Goal: Information Seeking & Learning: Learn about a topic

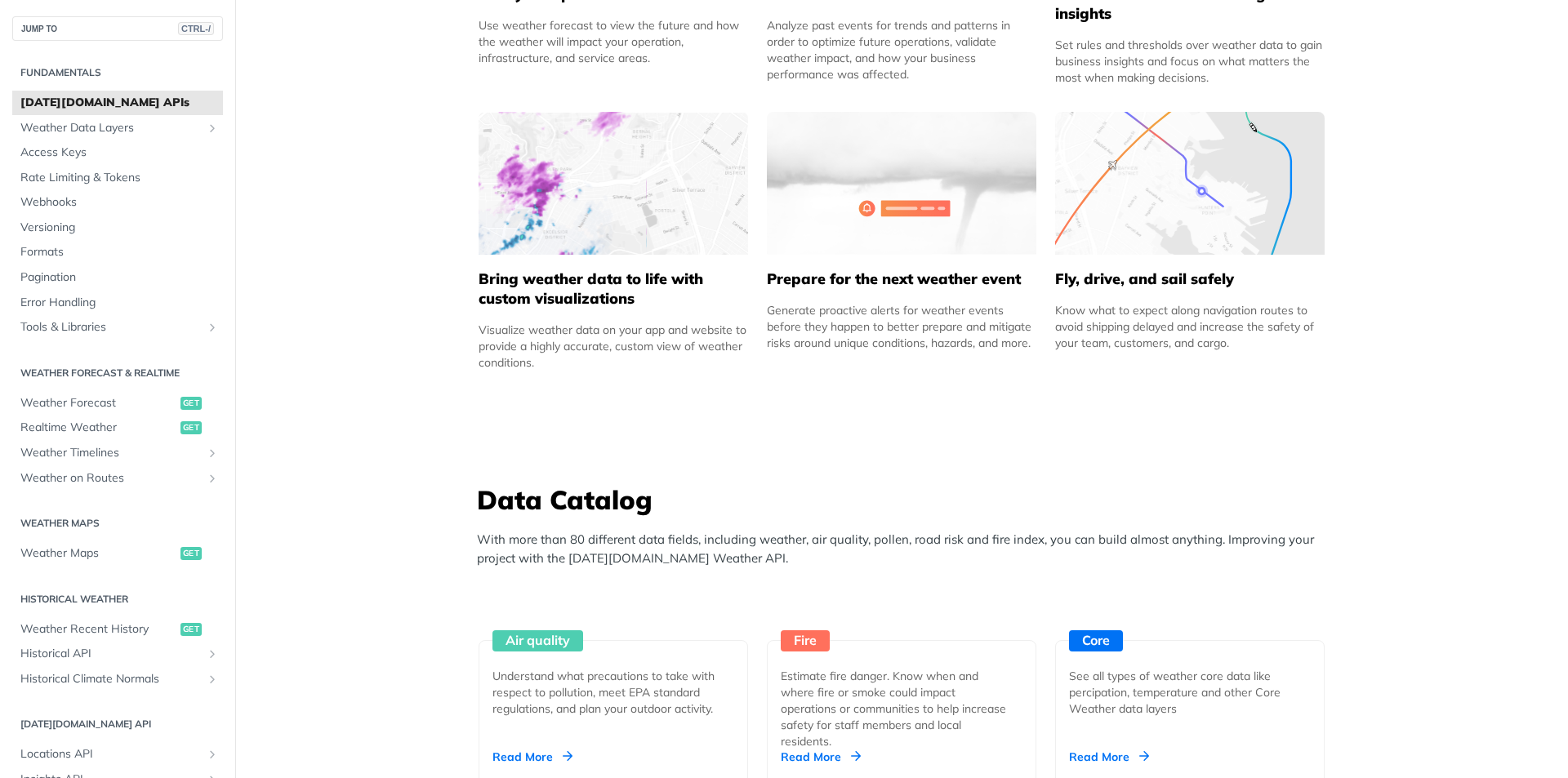
scroll to position [1307, 0]
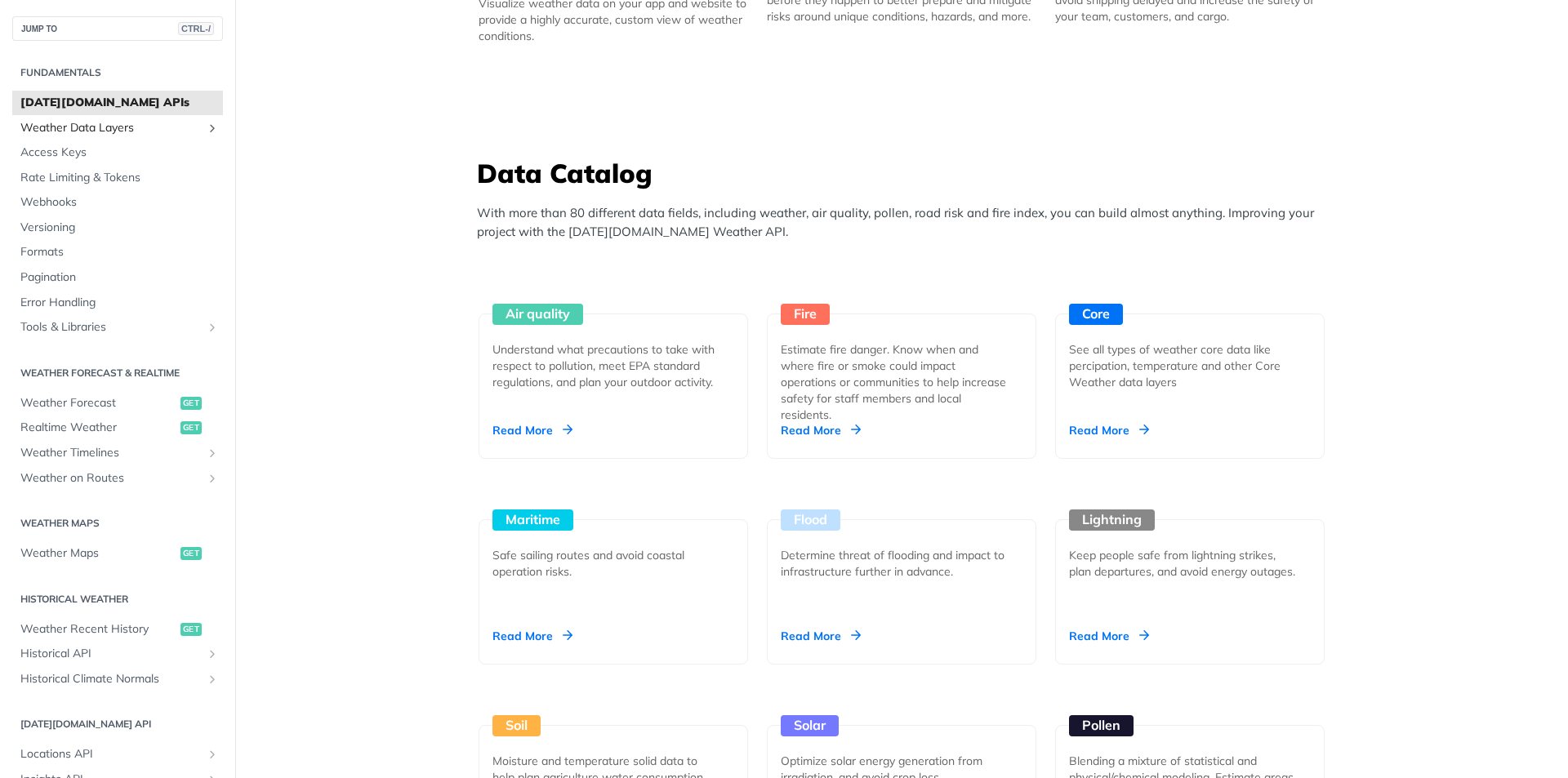
click at [39, 128] on span "Weather Data Layers" at bounding box center [111, 128] width 181 height 16
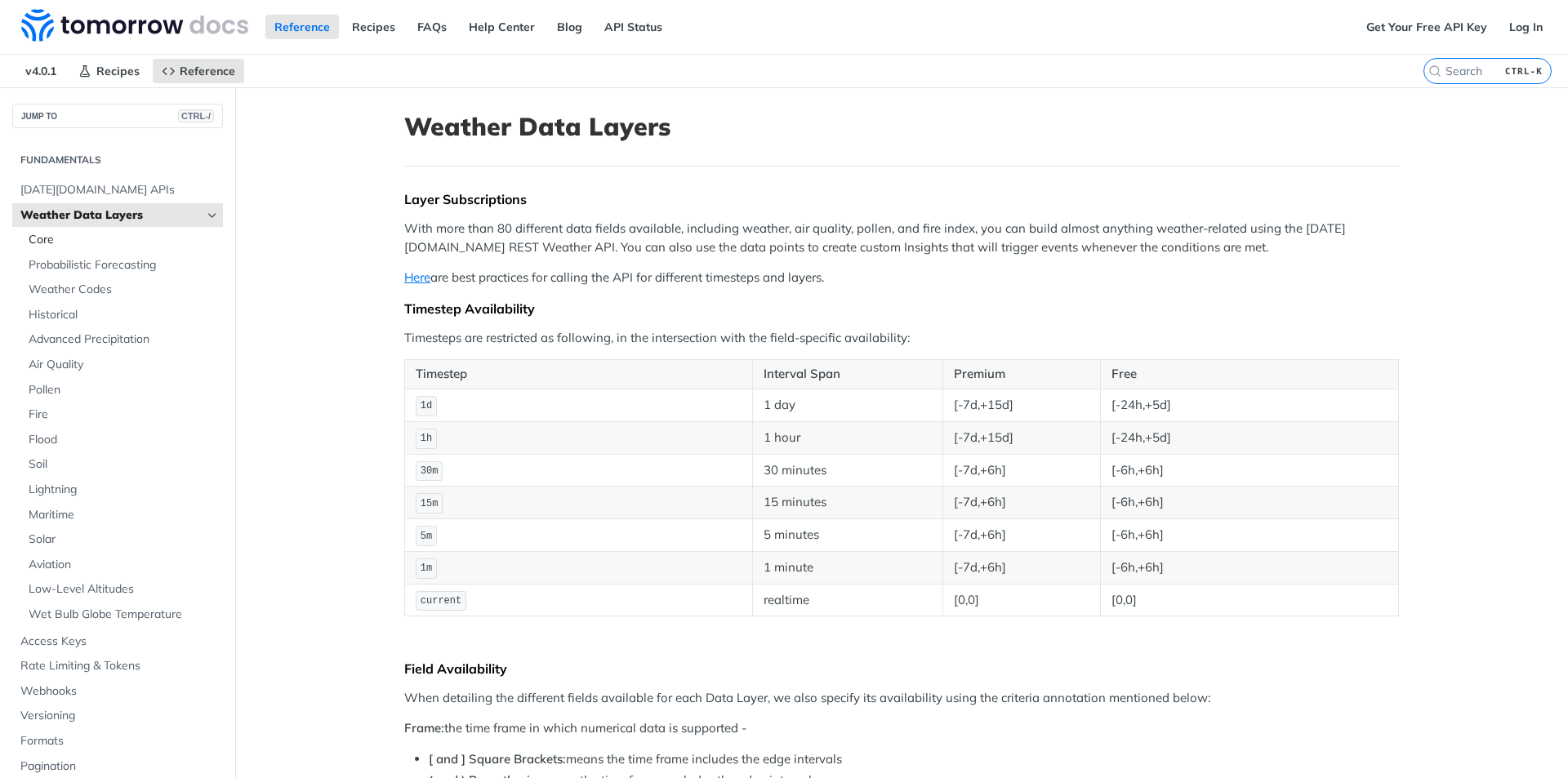
click at [75, 246] on span "Core" at bounding box center [124, 240] width 190 height 16
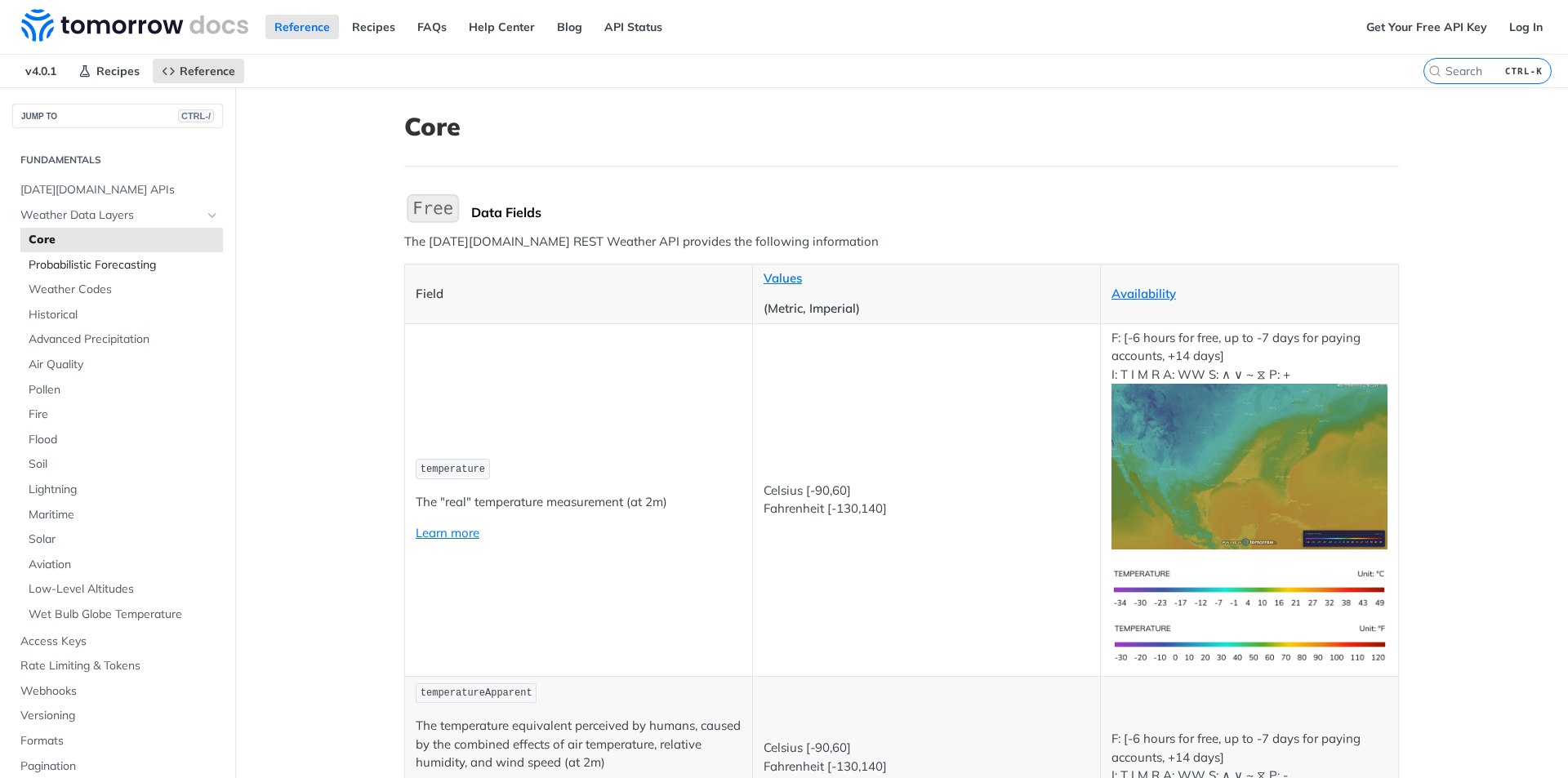
click at [102, 266] on span "Probabilistic Forecasting" at bounding box center [124, 265] width 190 height 16
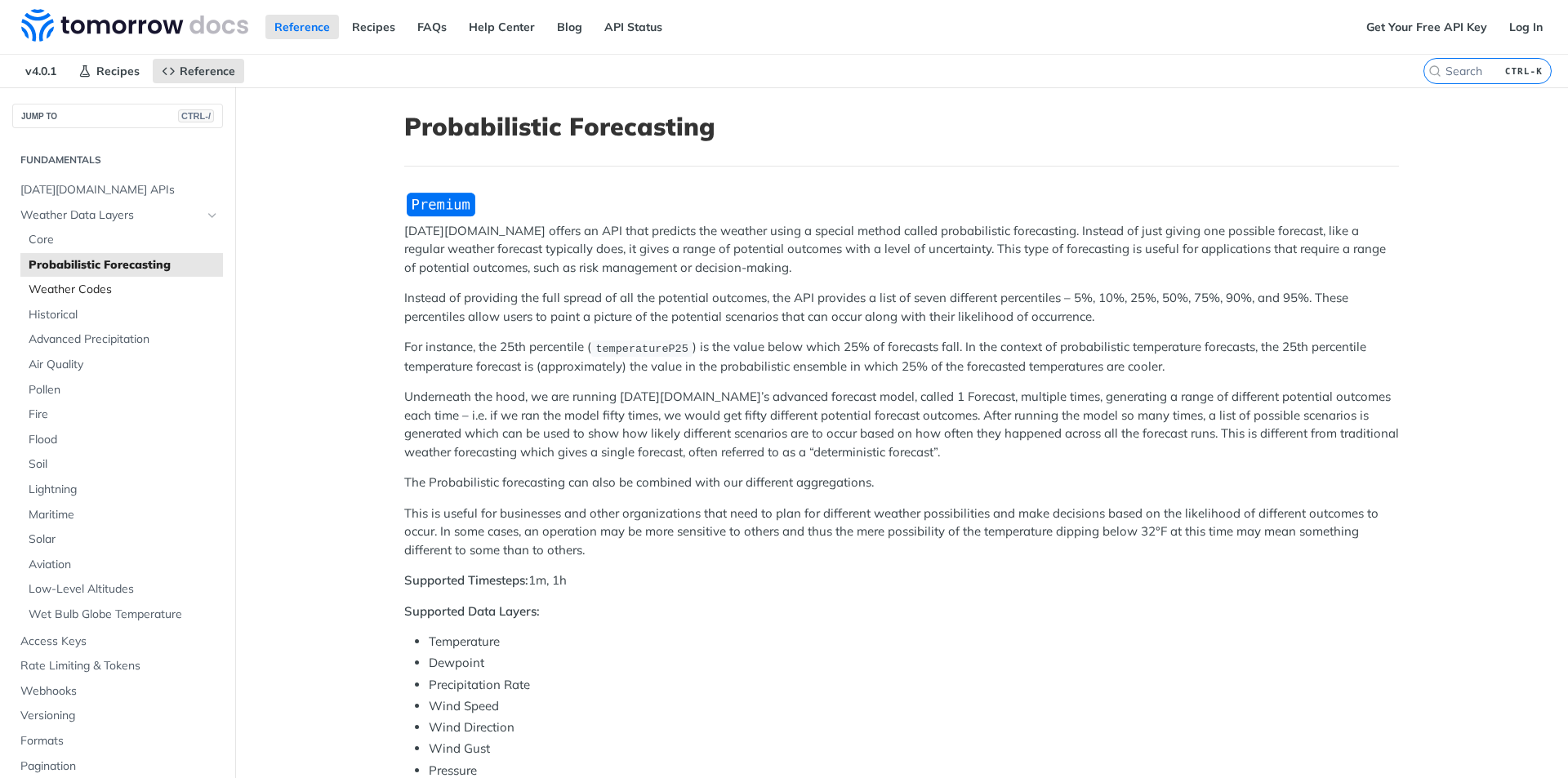
click at [73, 298] on span "Weather Codes" at bounding box center [124, 290] width 190 height 16
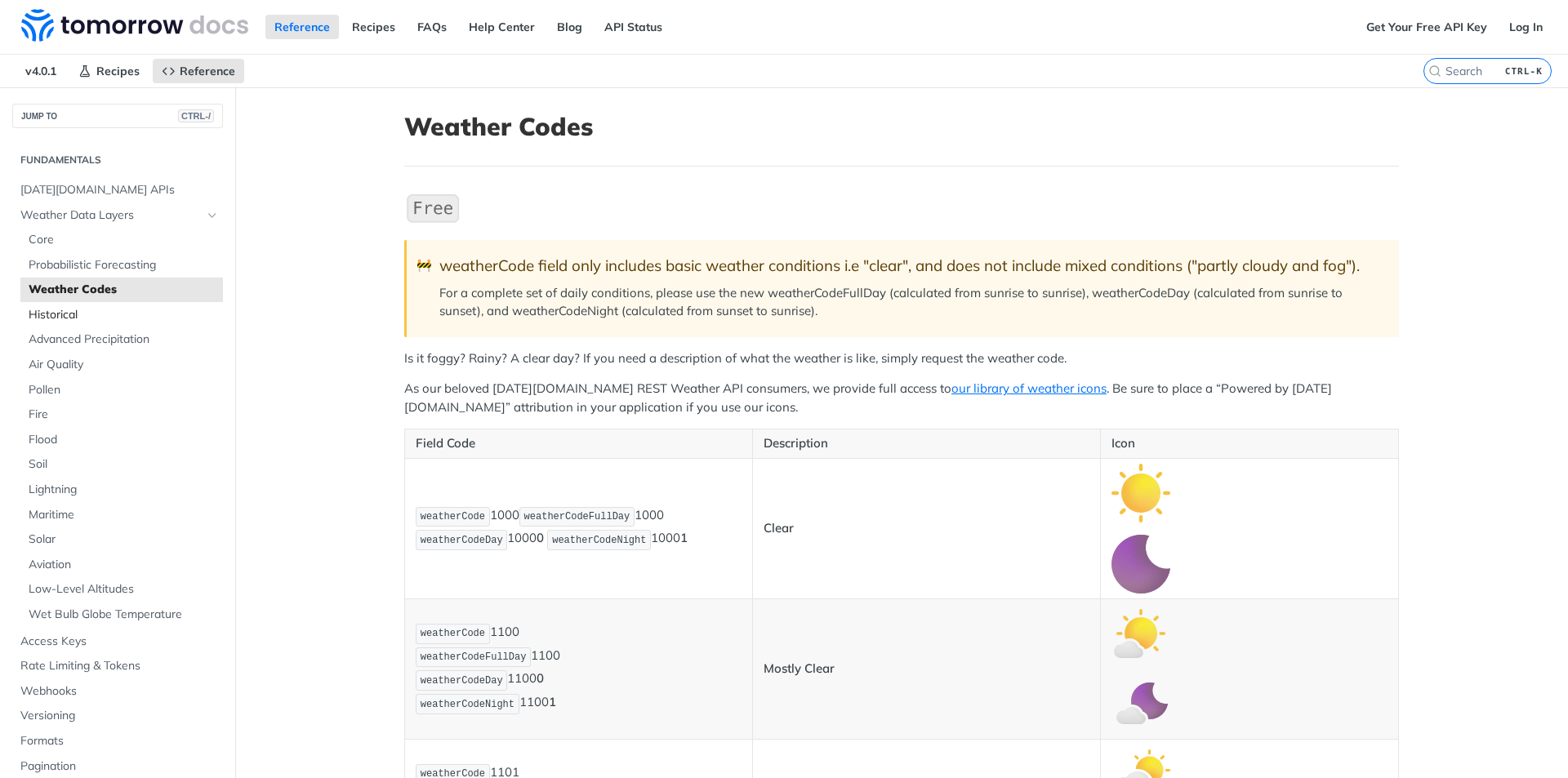
click at [73, 322] on span "Historical" at bounding box center [124, 316] width 190 height 16
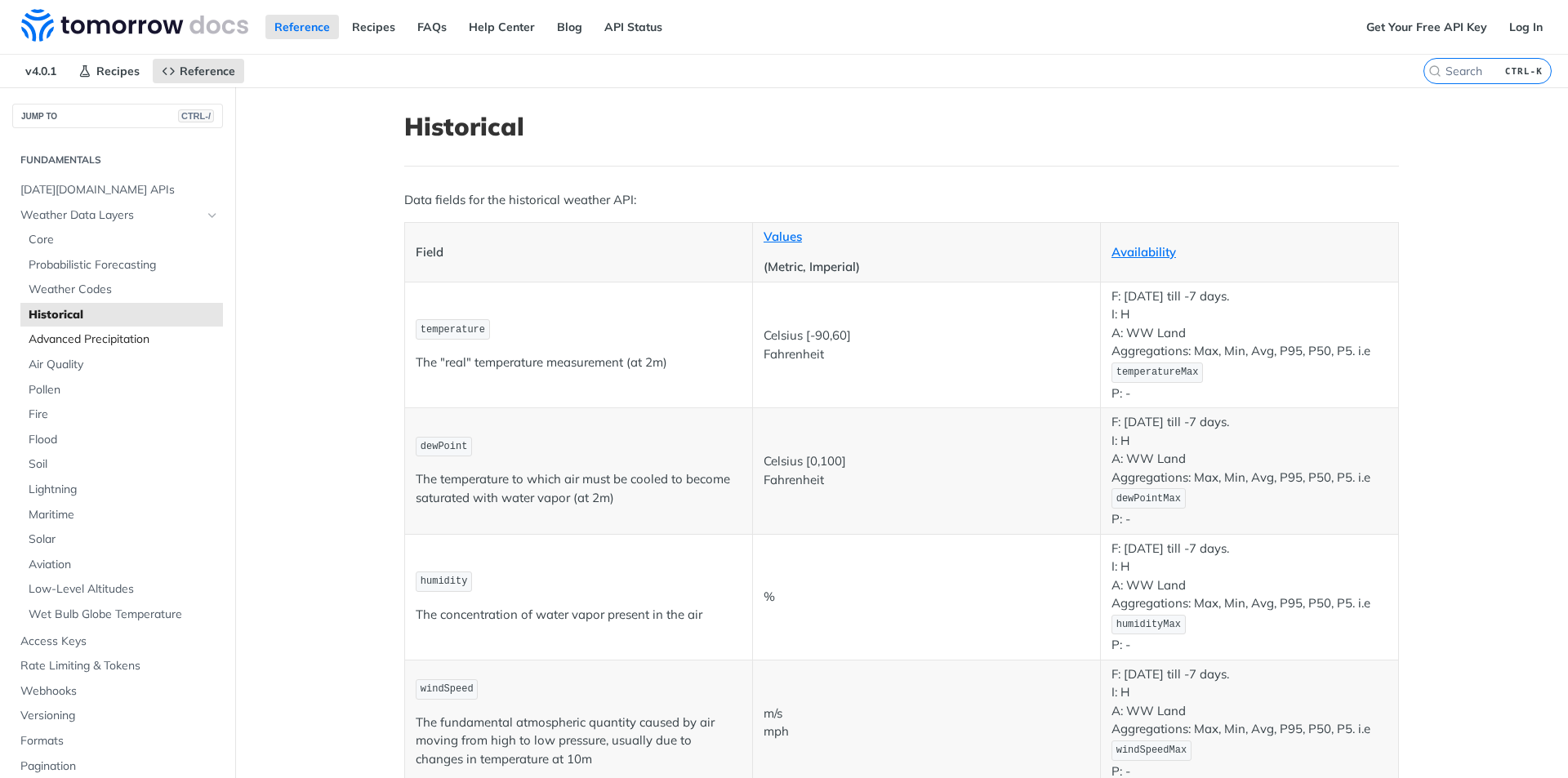
click at [85, 336] on span "Advanced Precipitation" at bounding box center [124, 340] width 190 height 16
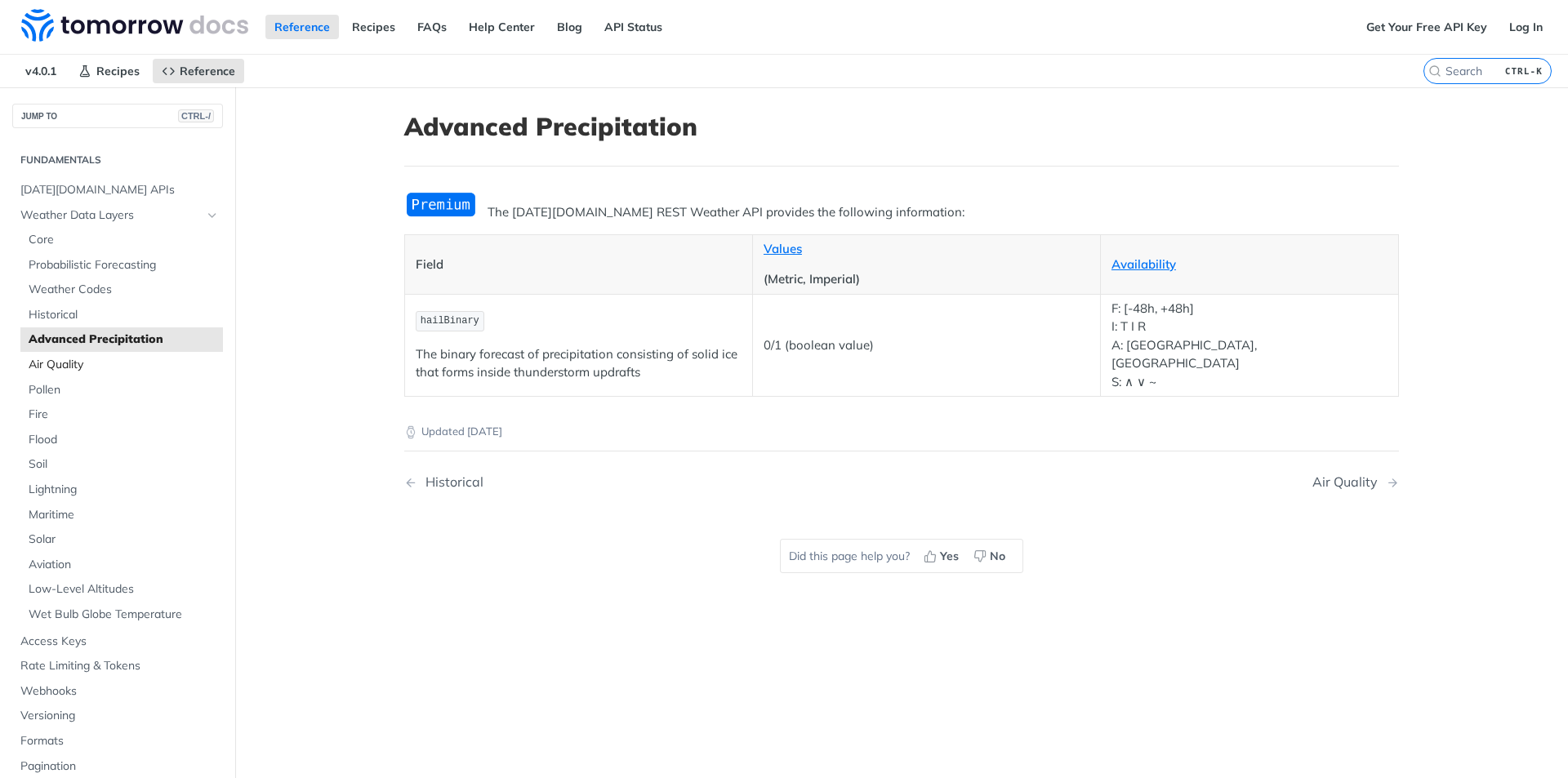
click at [108, 368] on span "Air Quality" at bounding box center [124, 365] width 190 height 16
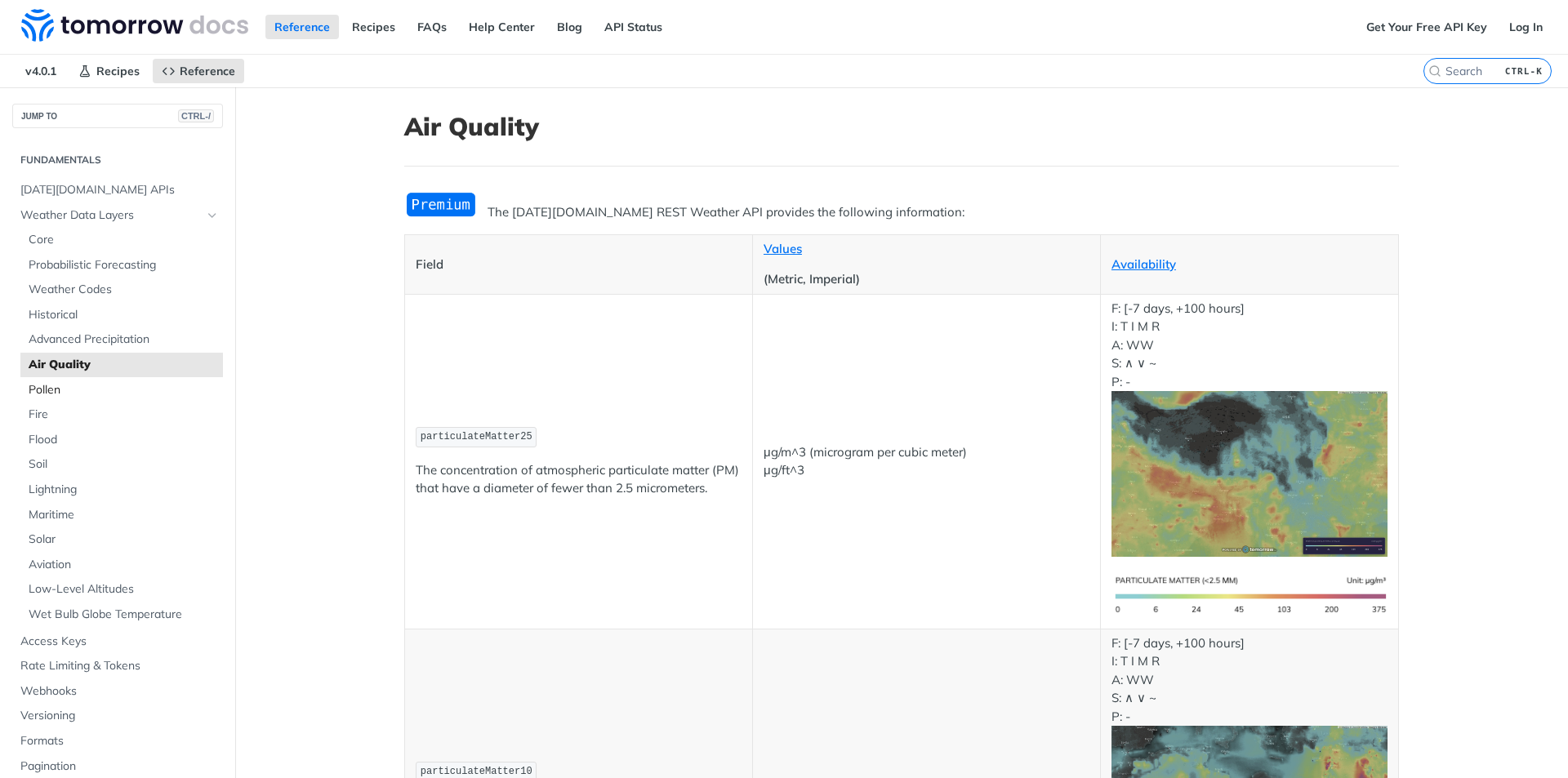
click at [82, 389] on span "Pollen" at bounding box center [124, 390] width 190 height 16
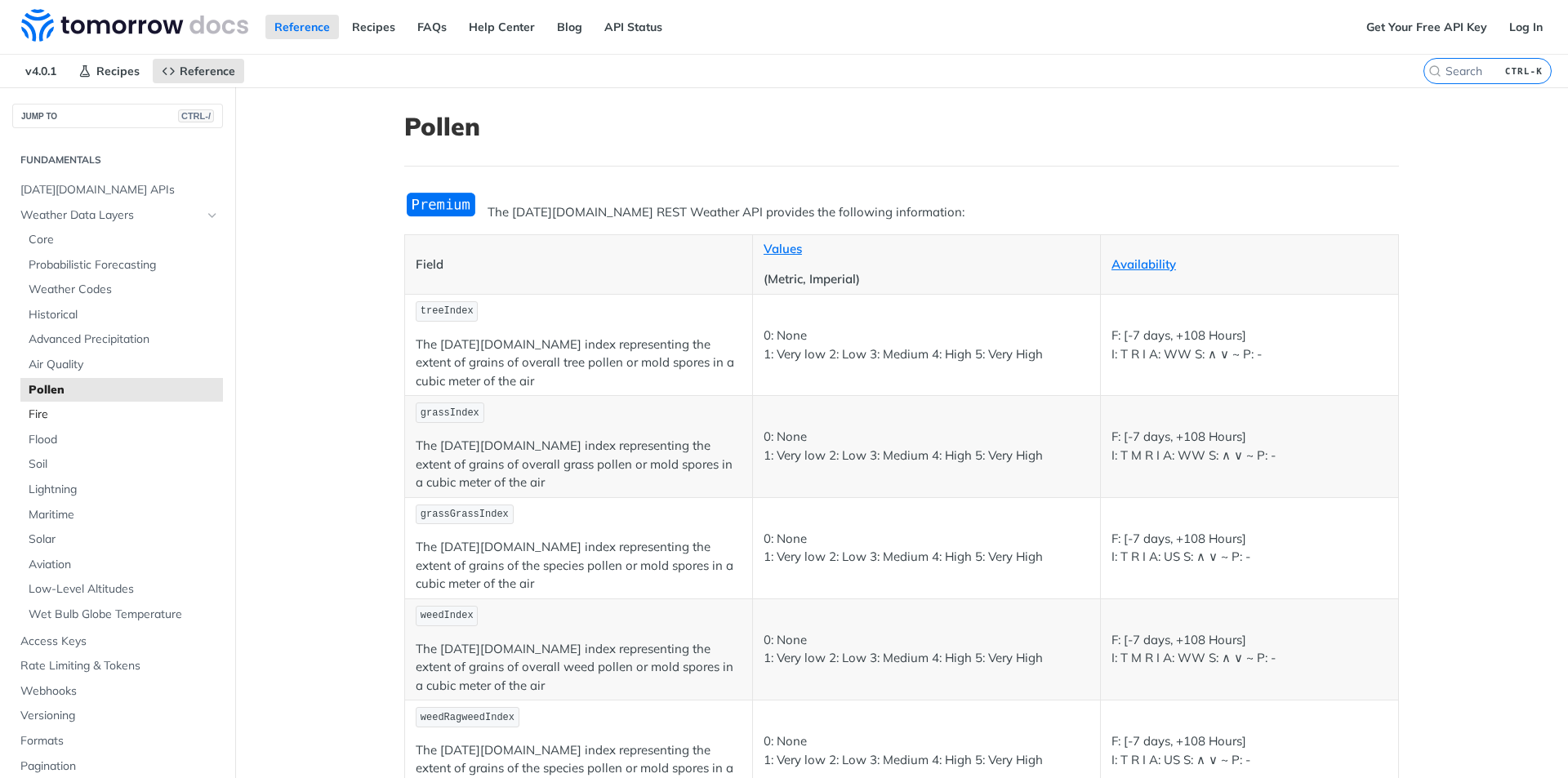
click at [78, 419] on span "Fire" at bounding box center [124, 415] width 190 height 16
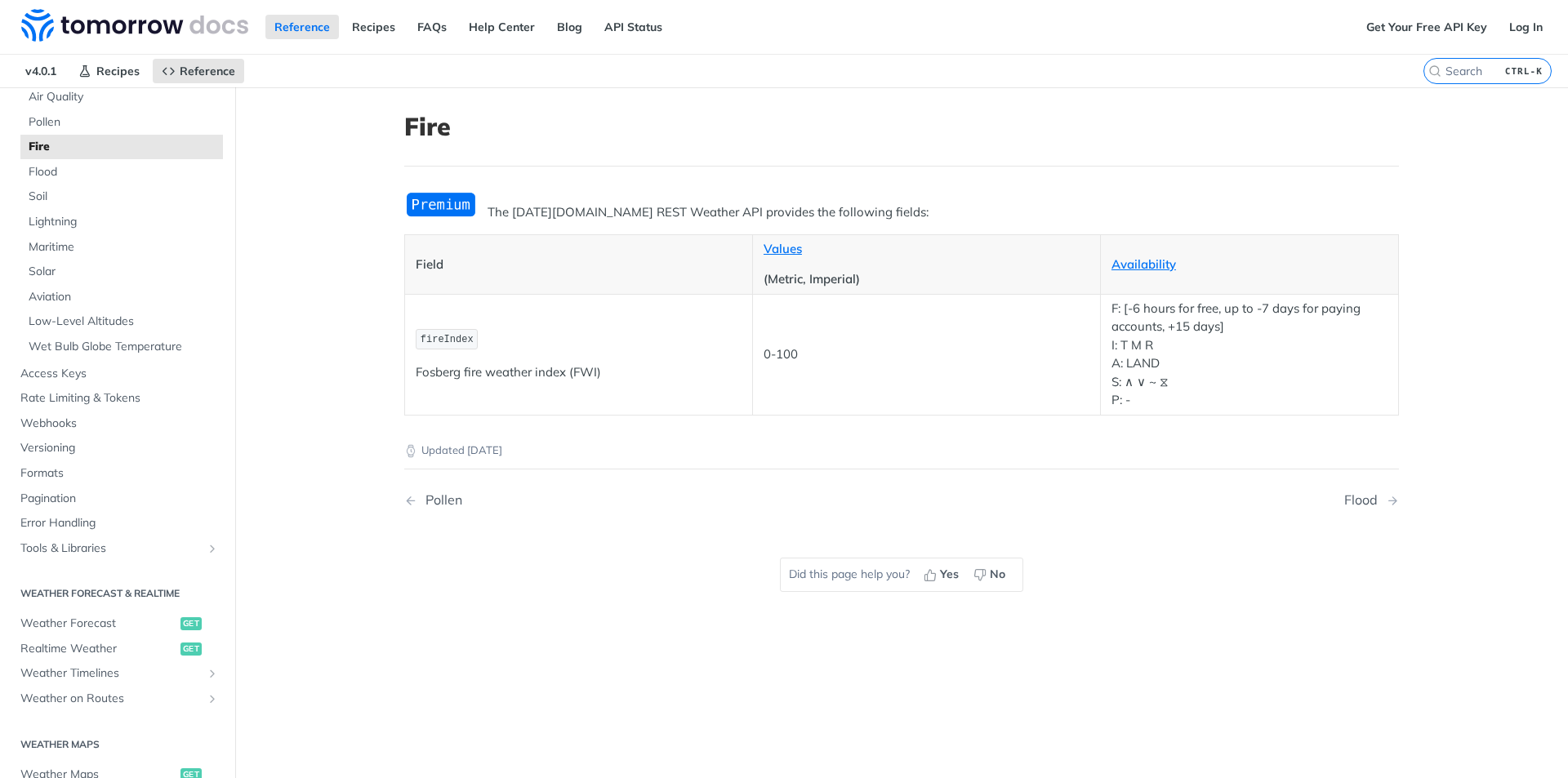
scroll to position [653, 0]
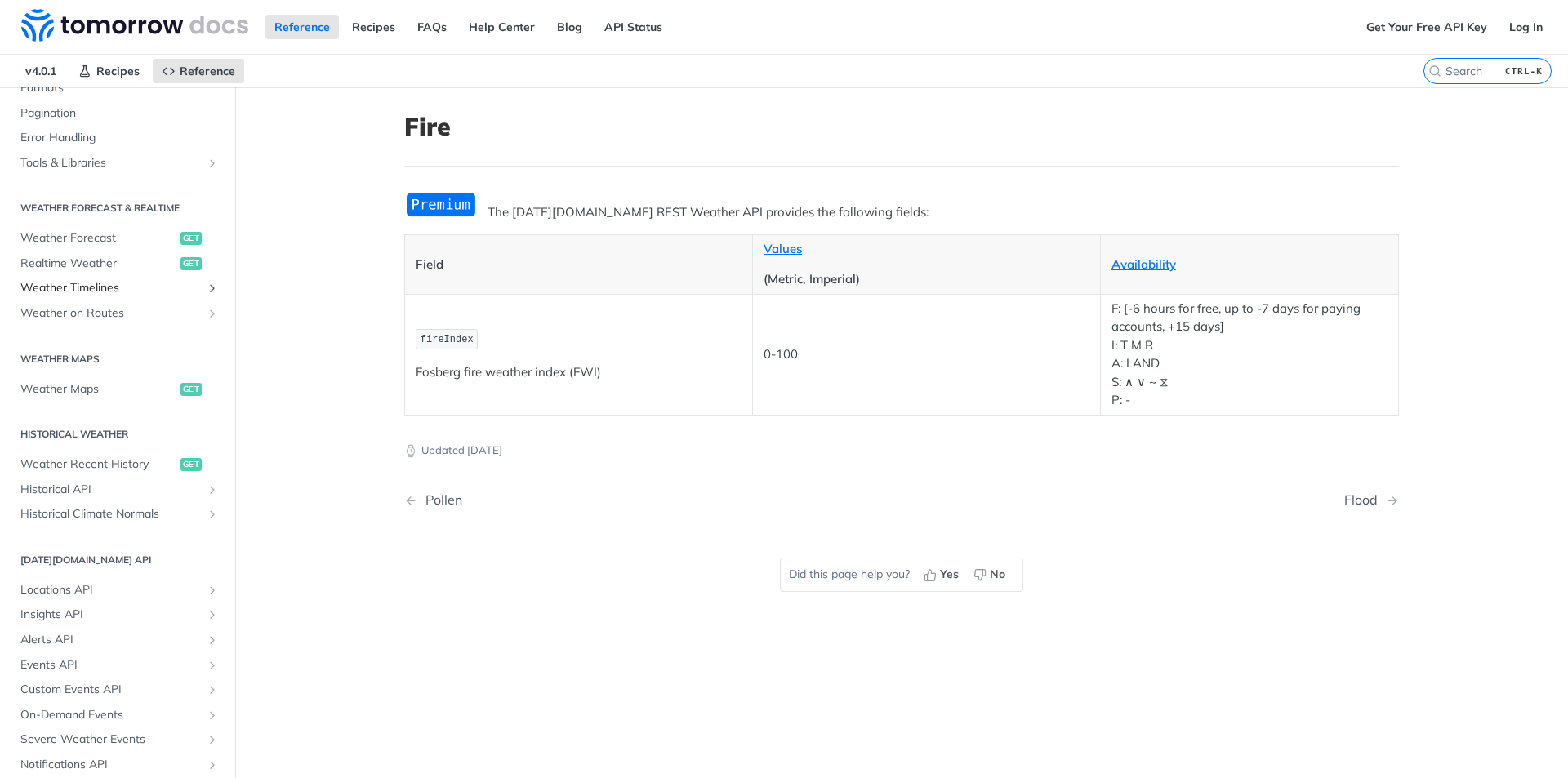
click at [51, 294] on span "Weather Timelines" at bounding box center [111, 289] width 181 height 16
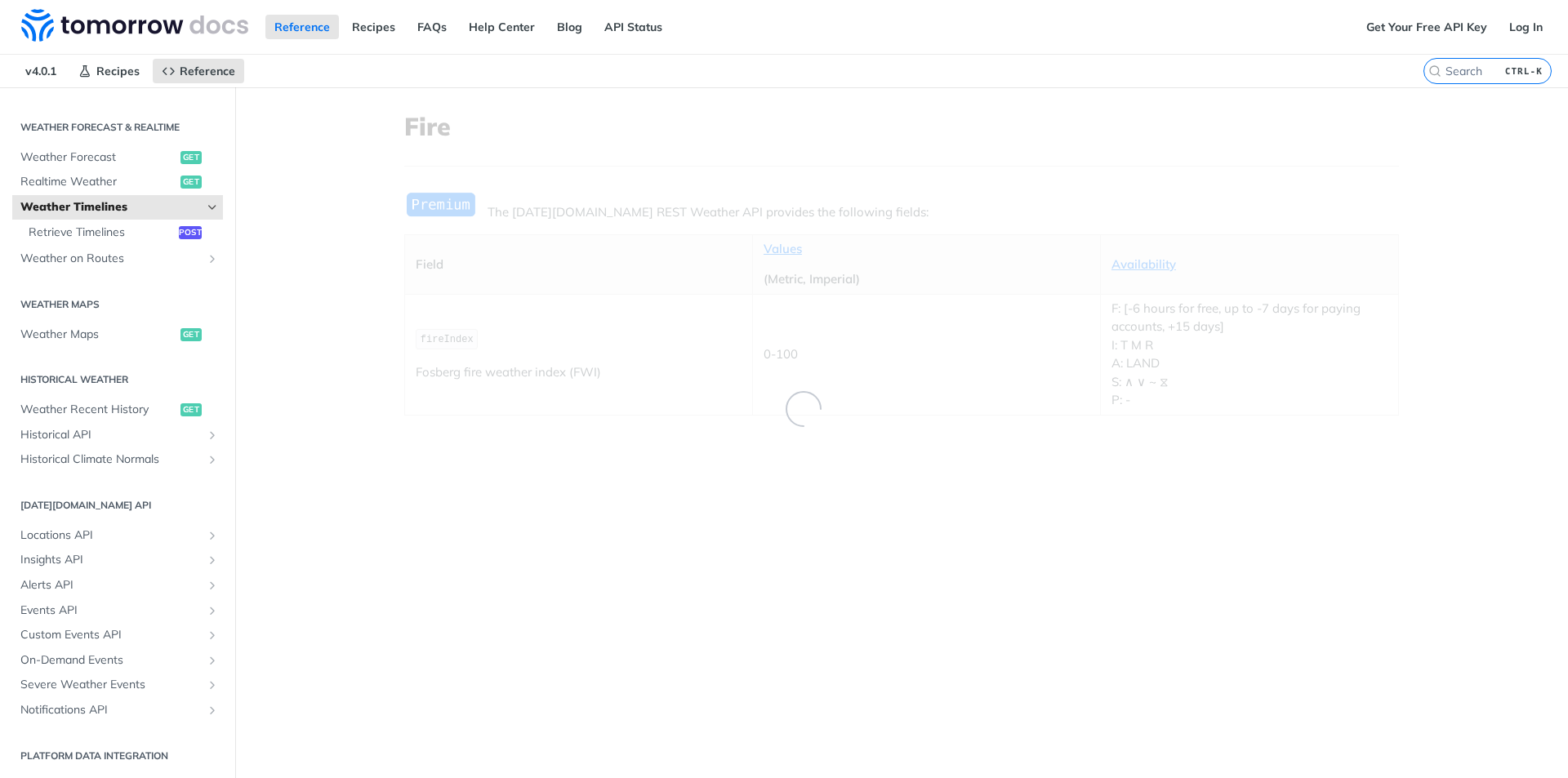
scroll to position [252, 0]
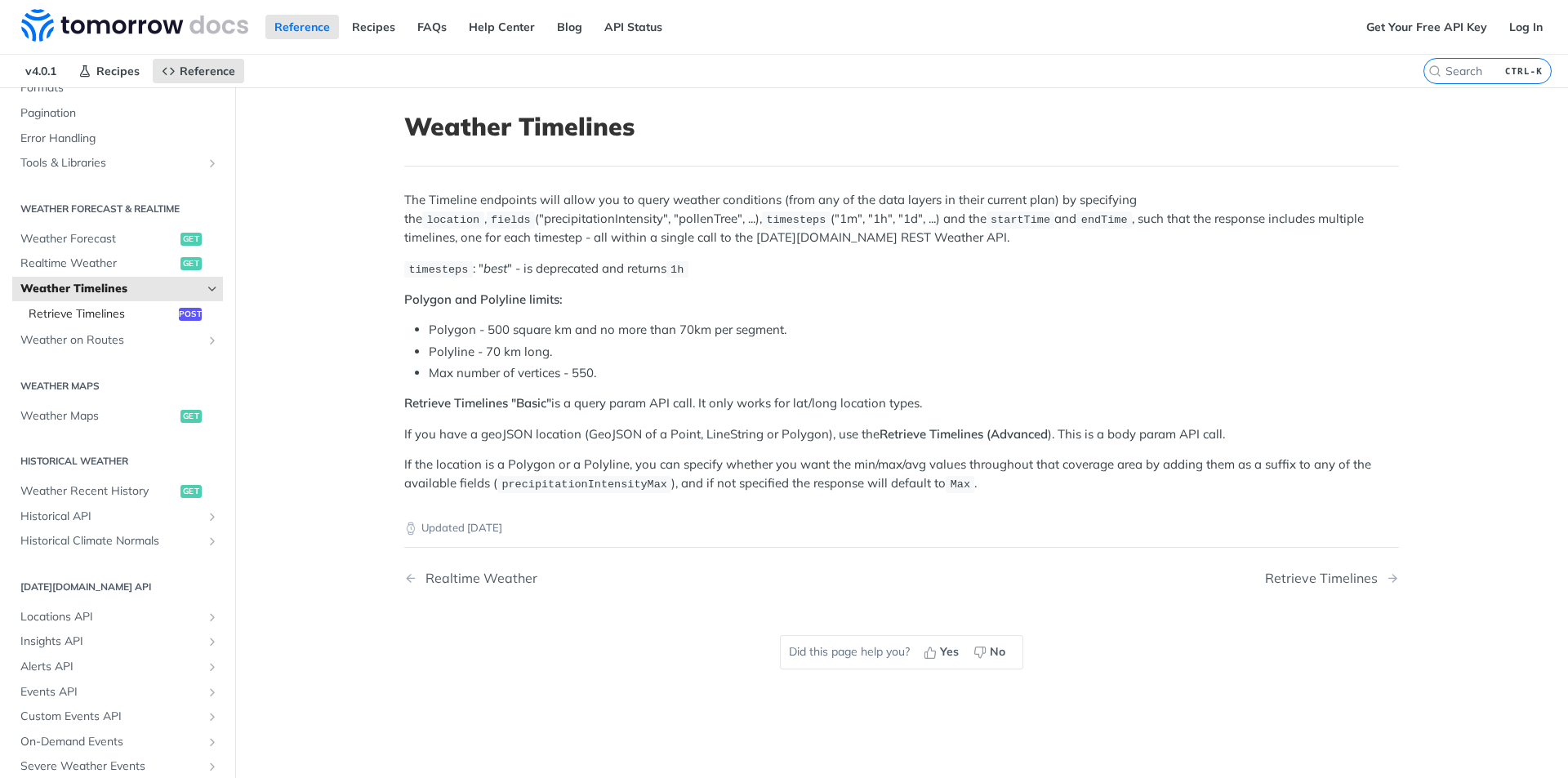
click at [53, 309] on span "Retrieve Timelines" at bounding box center [101, 315] width 146 height 16
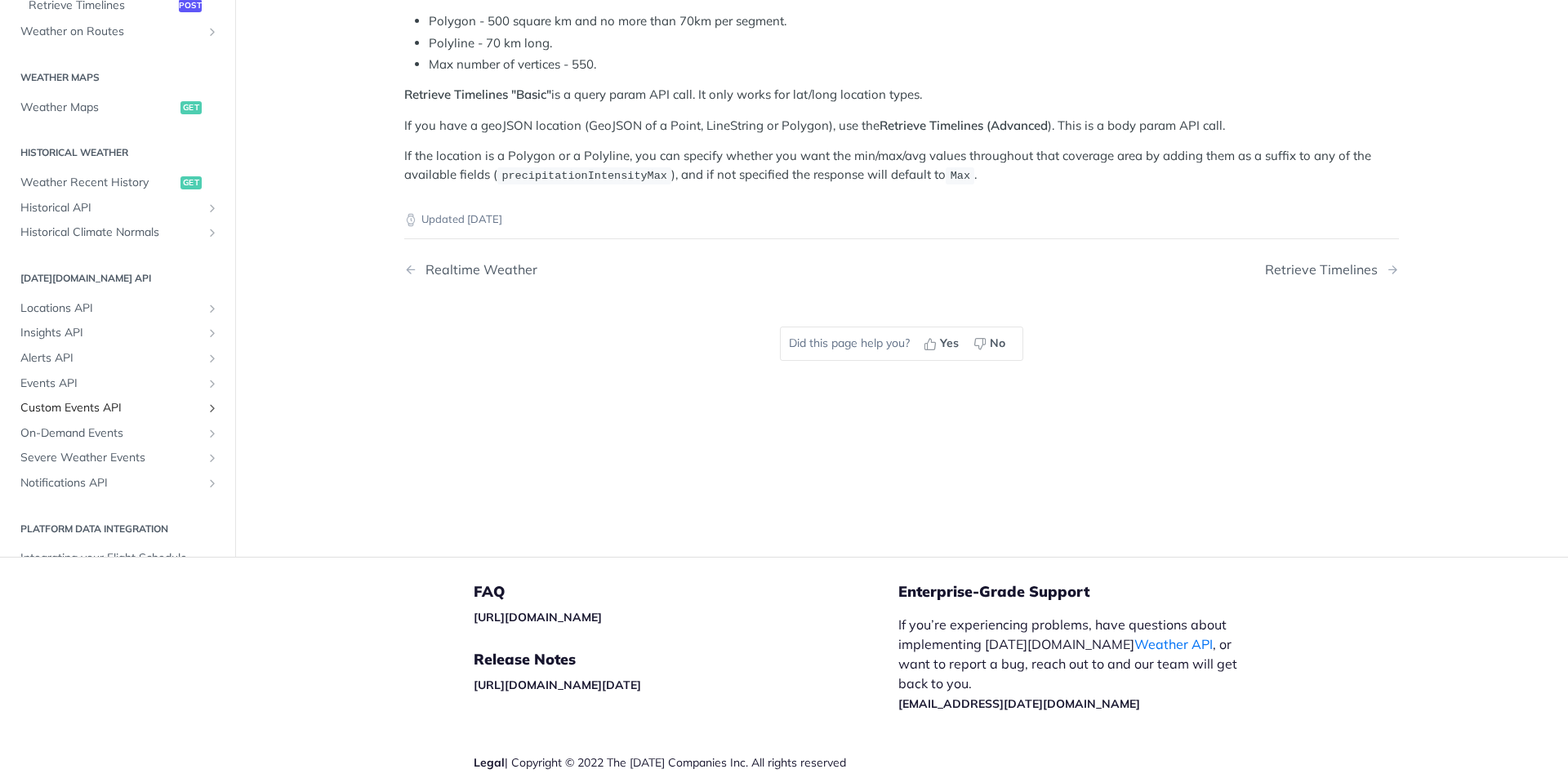
scroll to position [326, 0]
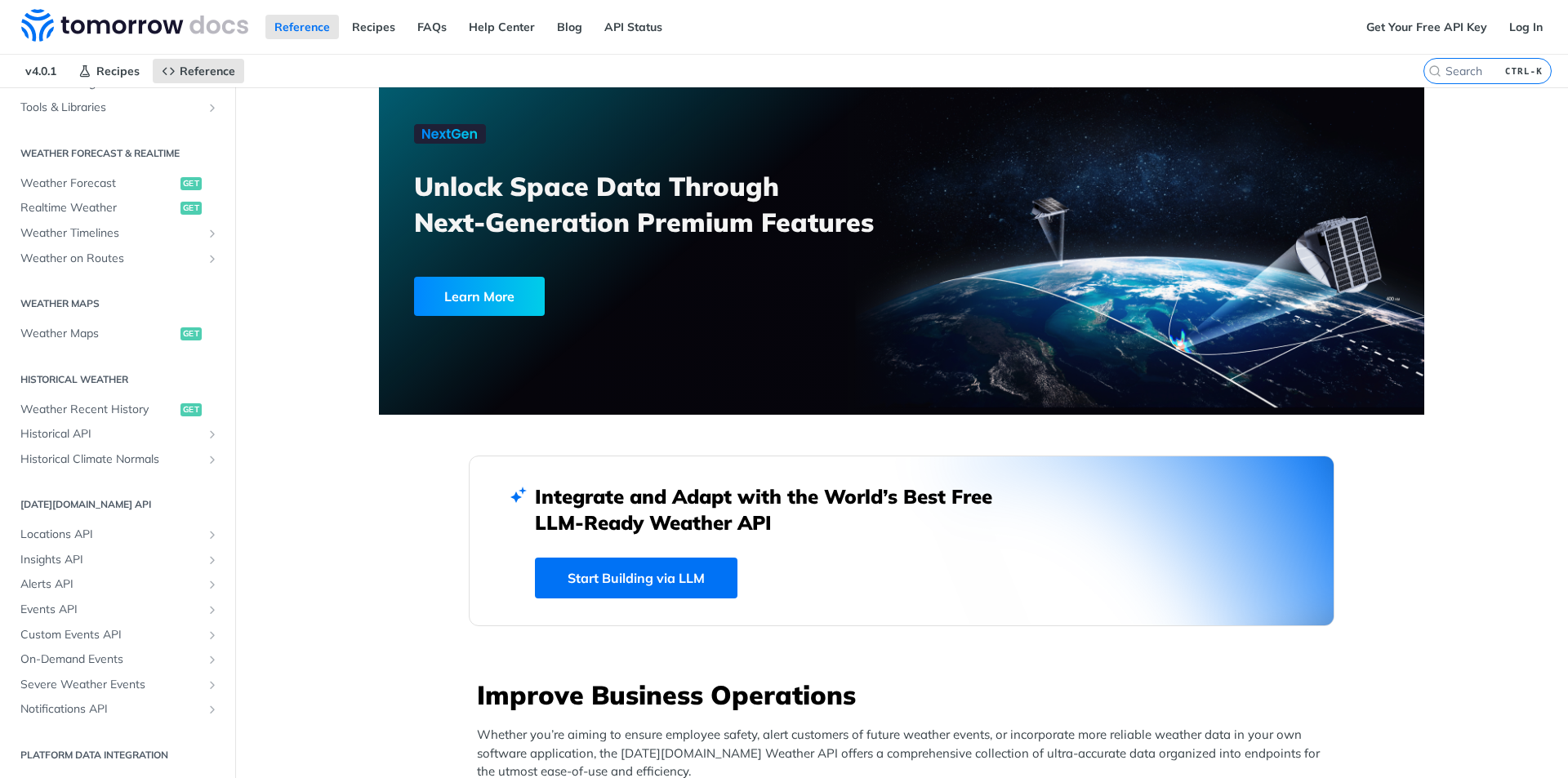
scroll to position [252, 0]
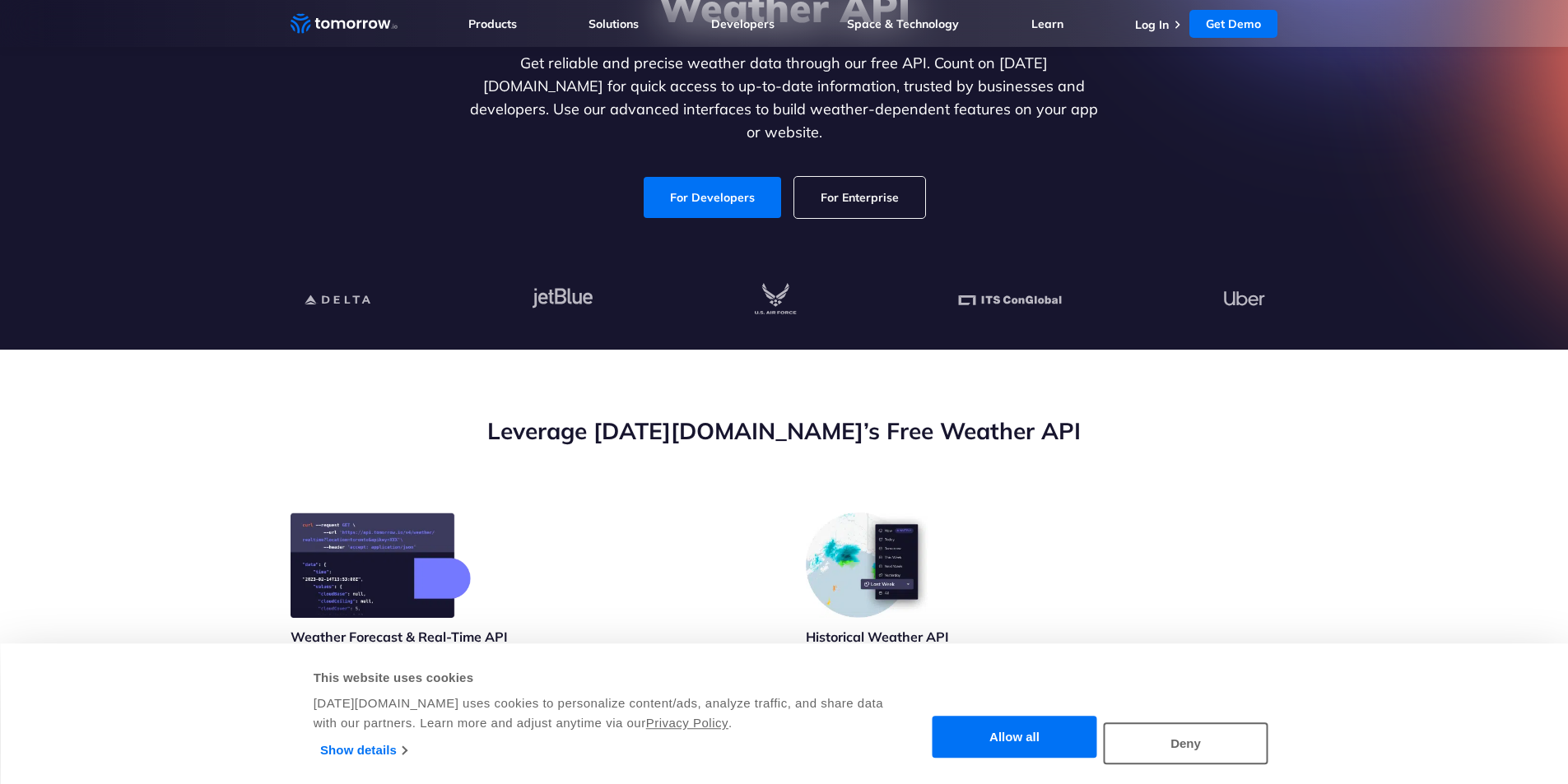
click at [1187, 755] on button "Deny" at bounding box center [1186, 743] width 164 height 42
